Goal: Book appointment/travel/reservation

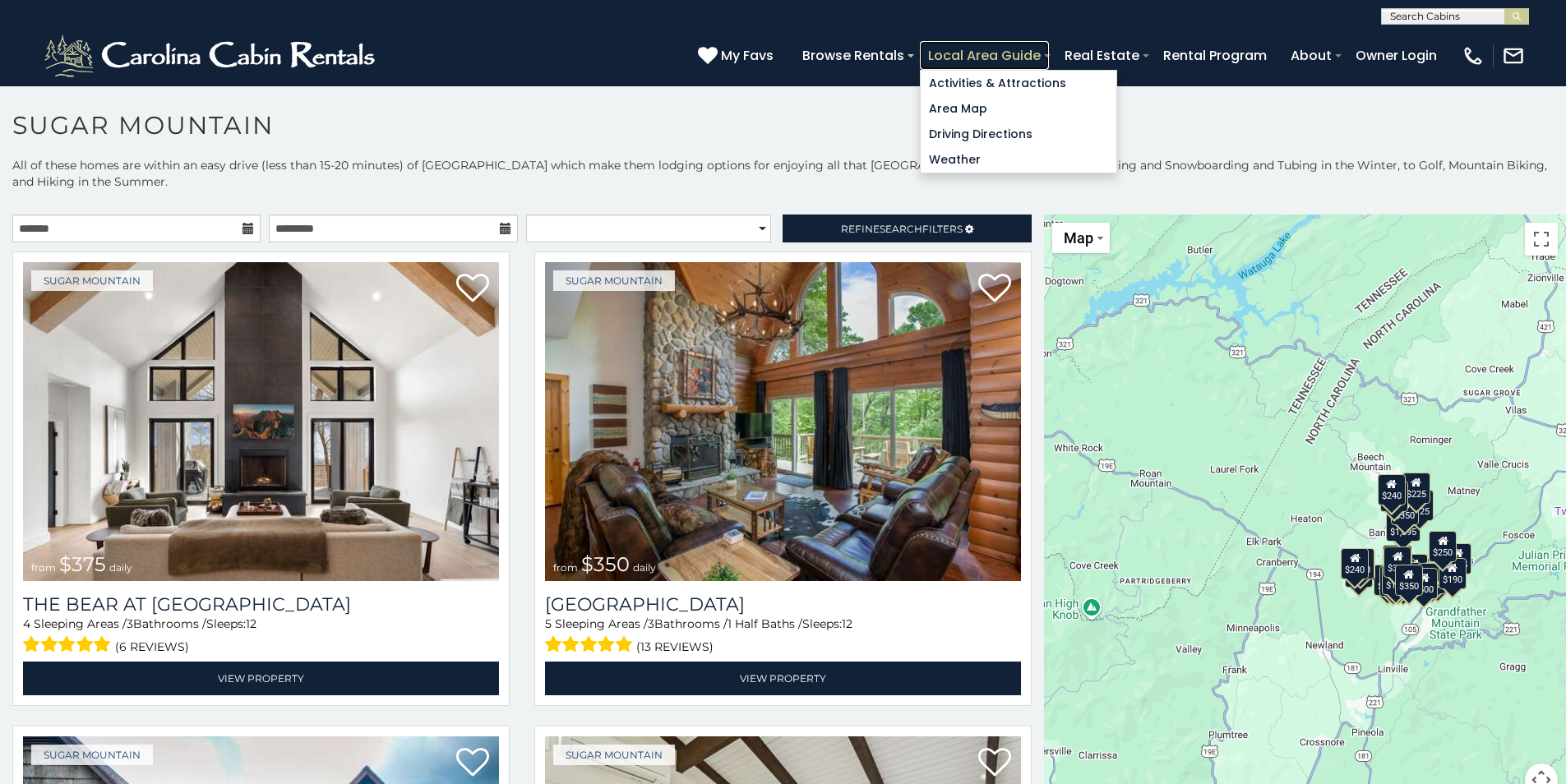
click at [1030, 58] on link "Local Area Guide" at bounding box center [985, 55] width 129 height 29
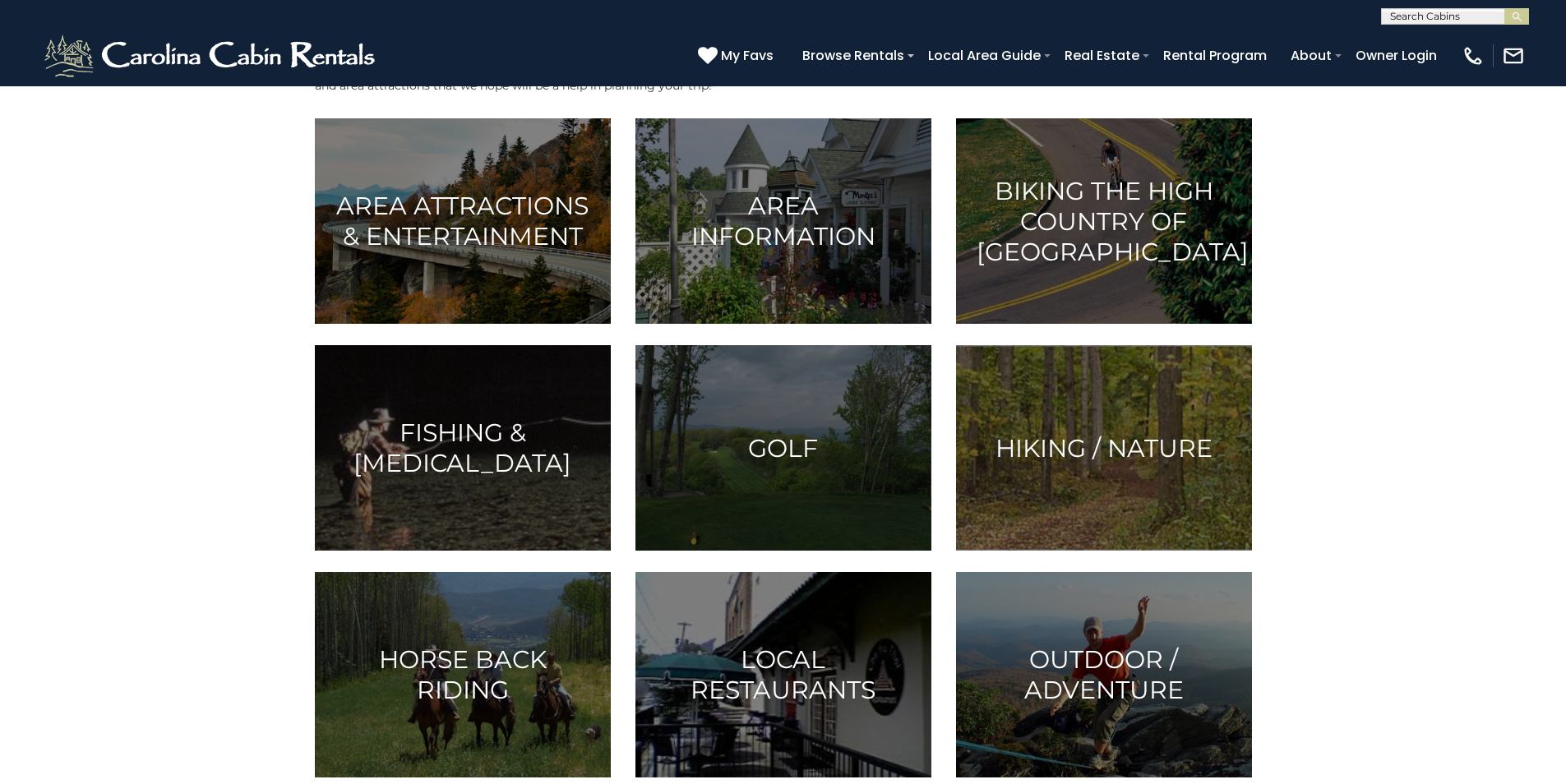
scroll to position [82, 0]
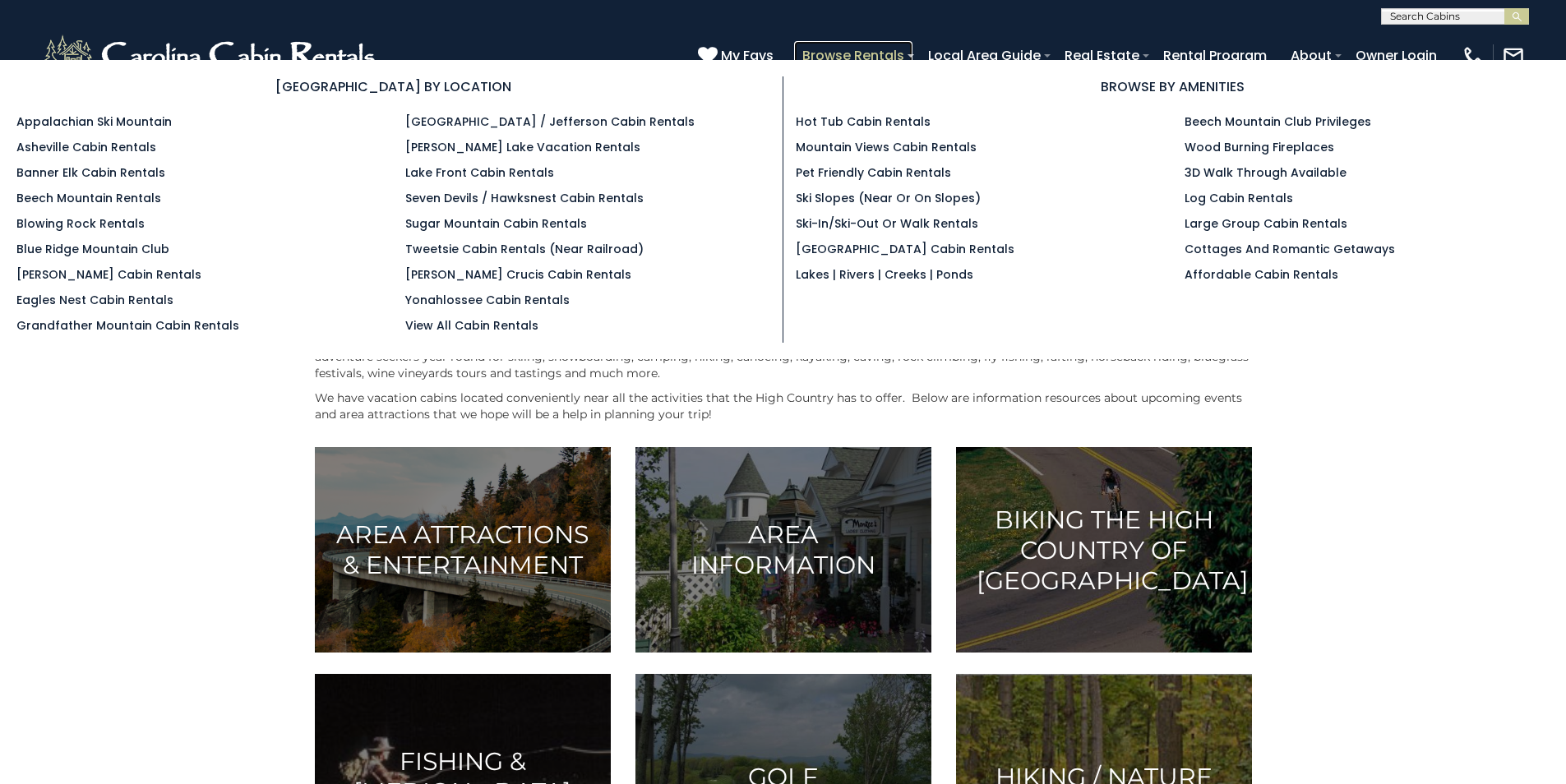
click at [875, 48] on link "Browse Rentals" at bounding box center [853, 55] width 118 height 29
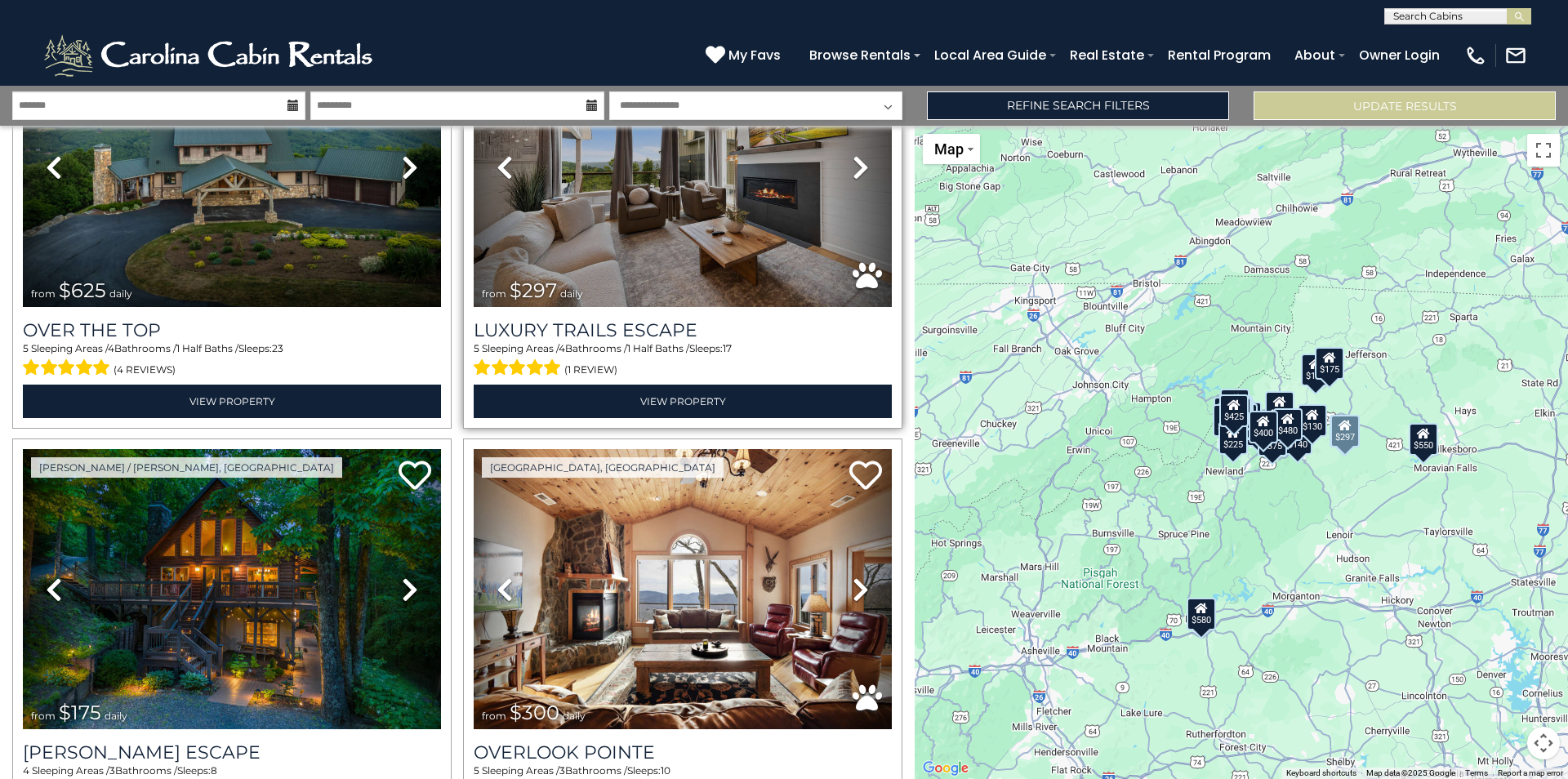
scroll to position [245, 0]
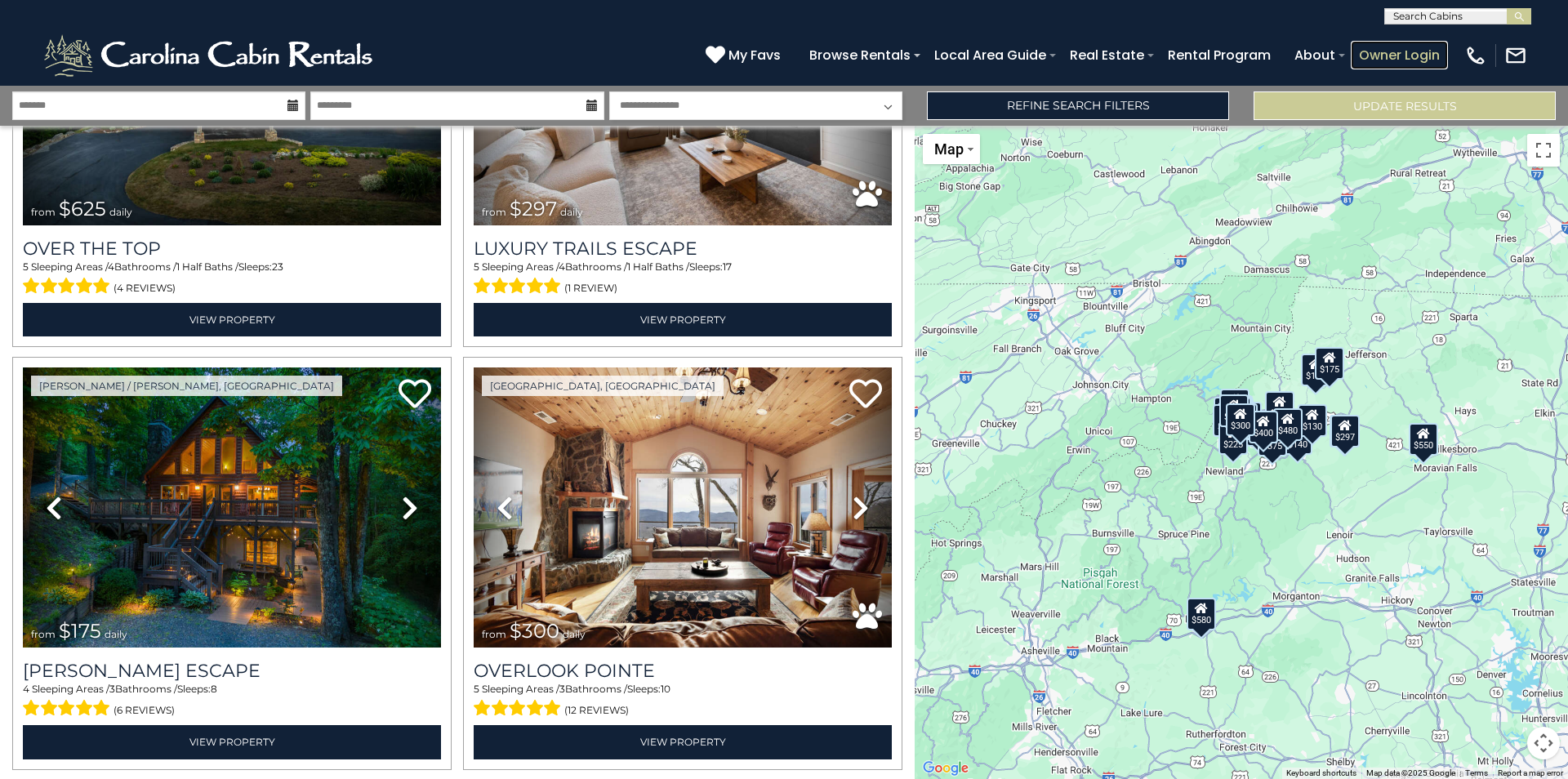
click at [1359, 64] on link "Owner Login" at bounding box center [1399, 55] width 97 height 29
